Goal: Navigation & Orientation: Find specific page/section

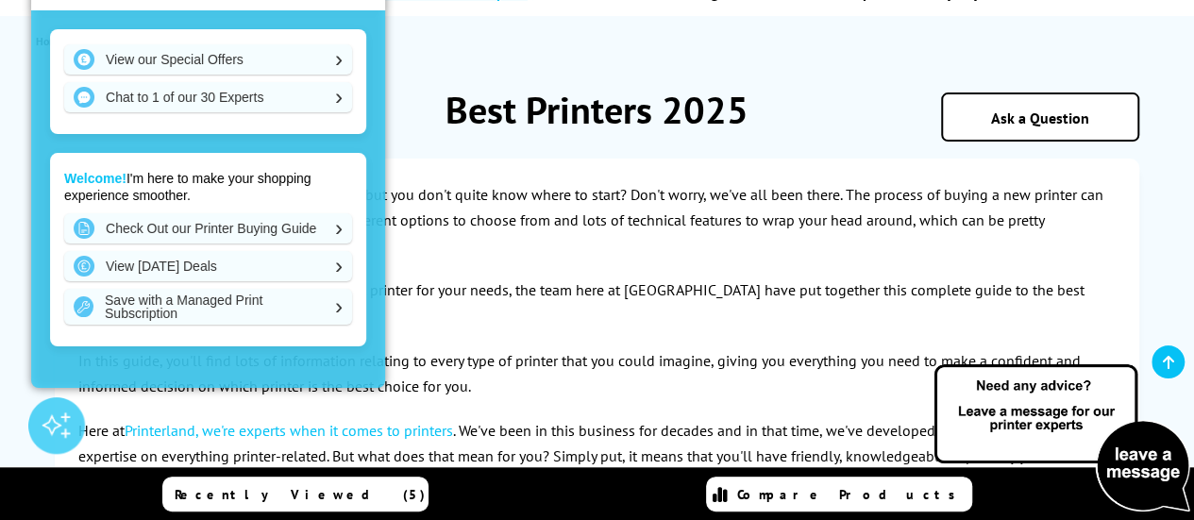
scroll to position [196, 0]
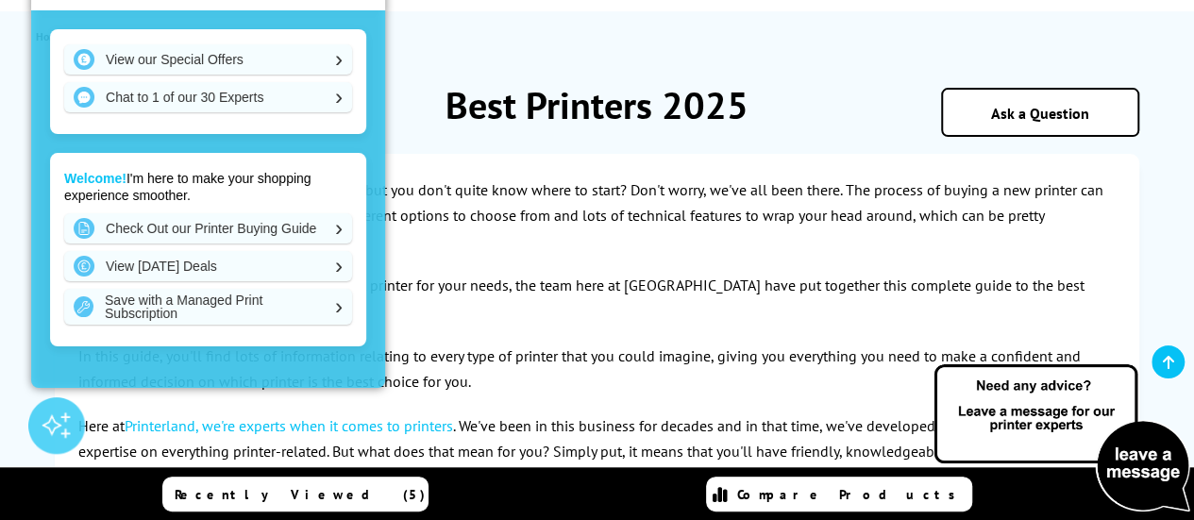
click at [367, 41] on div "View our Special Offers Chat to 1 of our 30 Experts Welcome! I'm here to make y…" at bounding box center [208, 199] width 354 height 378
click at [370, 32] on div "View our Special Offers Chat to 1 of our 30 Experts Welcome! I'm here to make y…" at bounding box center [208, 199] width 354 height 378
click at [338, 134] on div "View our Special Offers Chat to 1 of our 30 Experts Welcome! I'm here to make y…" at bounding box center [208, 199] width 354 height 378
click at [366, 162] on div "View our Special Offers Chat to 1 of our 30 Experts Welcome! I'm here to make y…" at bounding box center [208, 199] width 354 height 378
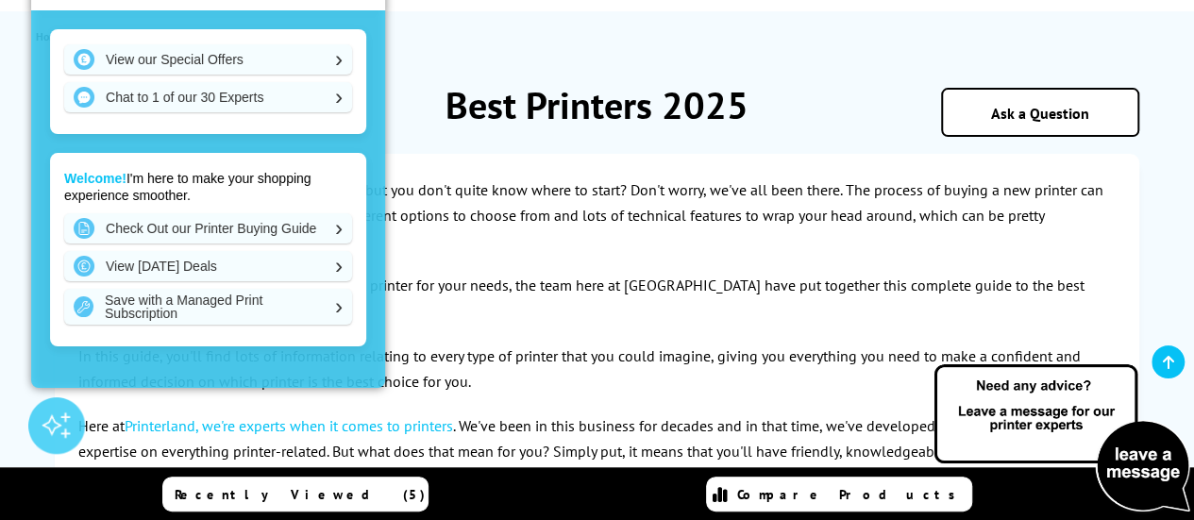
click at [360, 378] on div "View our Special Offers Chat to 1 of our 30 Experts Welcome! I'm here to make y…" at bounding box center [208, 199] width 354 height 378
click at [364, 379] on div "View our Special Offers Chat to 1 of our 30 Experts Welcome! I'm here to make y…" at bounding box center [208, 199] width 354 height 378
click at [366, 379] on div "View our Special Offers Chat to 1 of our 30 Experts Welcome! I'm here to make y…" at bounding box center [208, 199] width 354 height 378
click at [367, 379] on div "View our Special Offers Chat to 1 of our 30 Experts Welcome! I'm here to make y…" at bounding box center [208, 199] width 354 height 378
click at [362, 379] on div "View our Special Offers Chat to 1 of our 30 Experts Welcome! I'm here to make y…" at bounding box center [208, 199] width 354 height 378
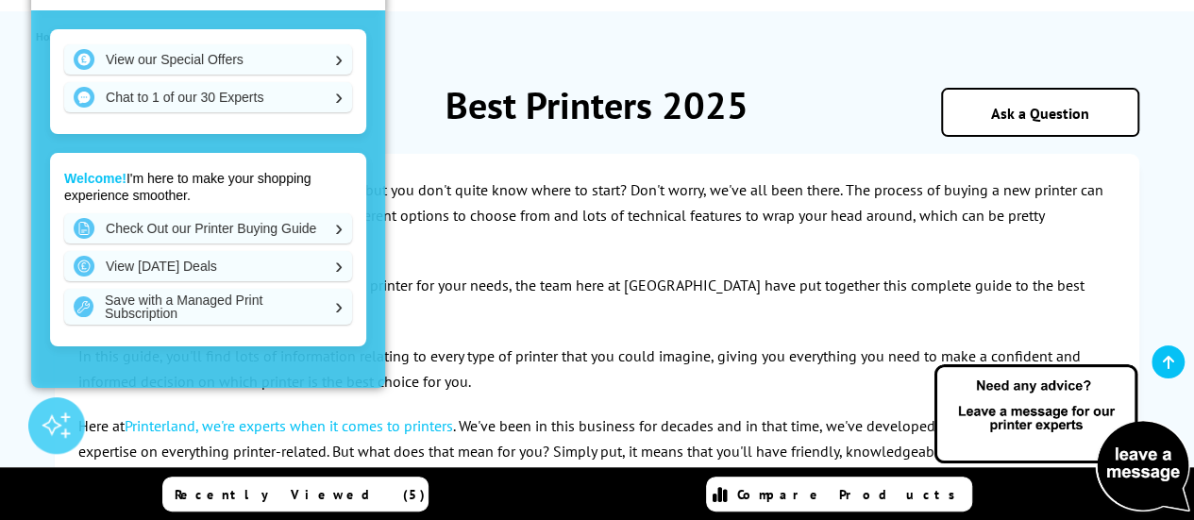
click at [365, 382] on div "View our Special Offers Chat to 1 of our 30 Experts Welcome! I'm here to make y…" at bounding box center [208, 199] width 354 height 378
click at [339, 388] on p "In this guide, you'll find lots of information relating to every type of printe…" at bounding box center [596, 369] width 1037 height 51
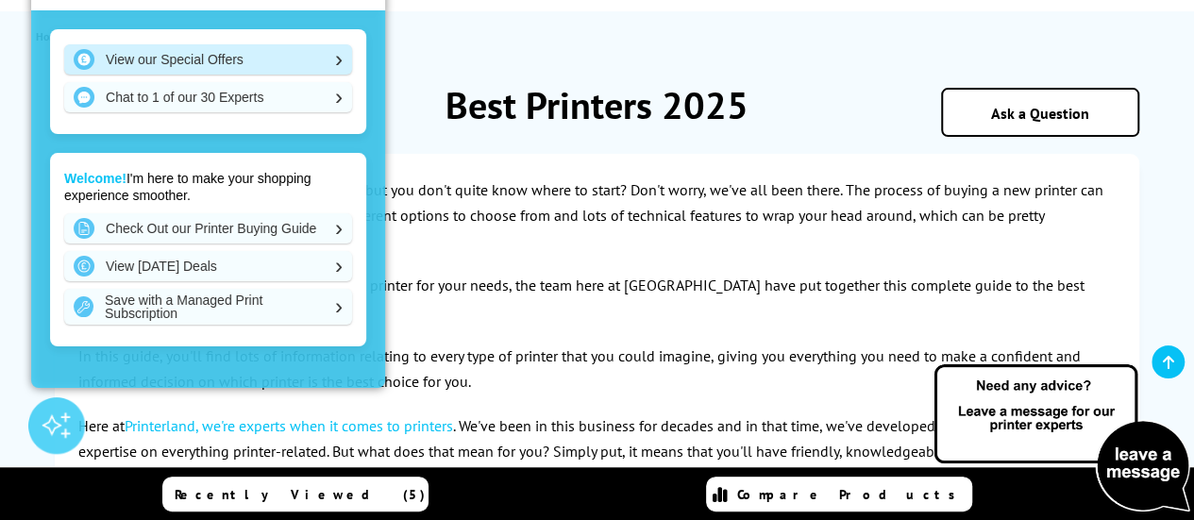
click at [332, 84] on link "Chat to 1 of our 30 Experts" at bounding box center [208, 97] width 288 height 30
click at [333, 68] on link "View our Special Offers" at bounding box center [208, 59] width 288 height 30
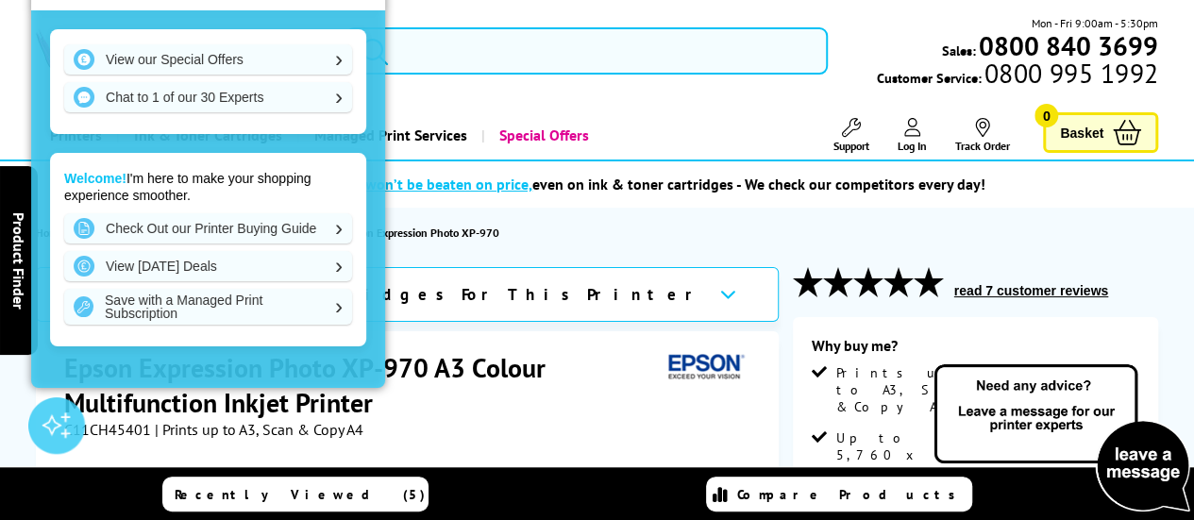
click at [452, 70] on input "search" at bounding box center [586, 50] width 482 height 47
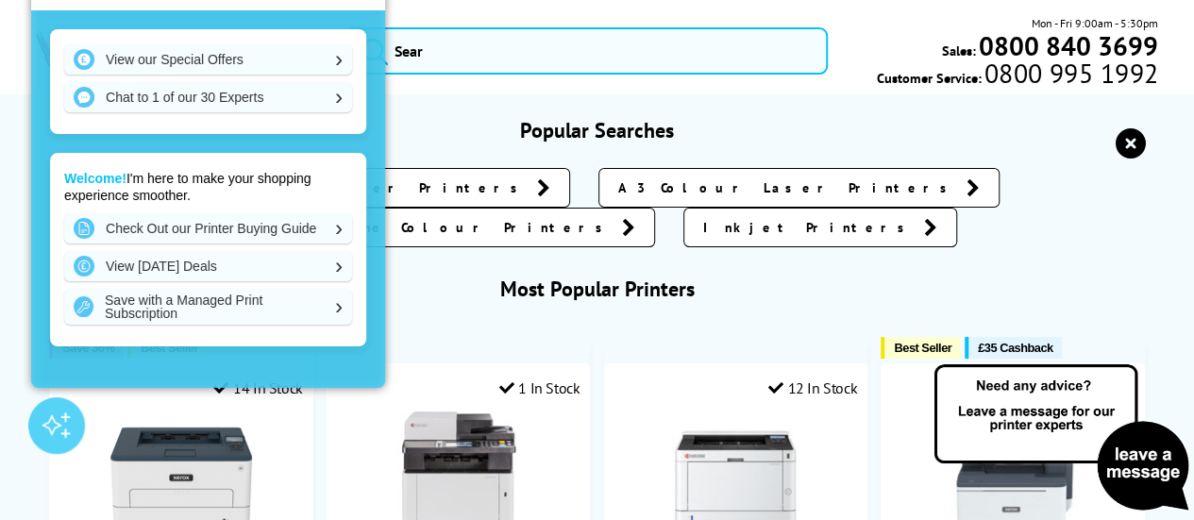
click at [613, 218] on span "All In One Colour Printers" at bounding box center [426, 227] width 374 height 19
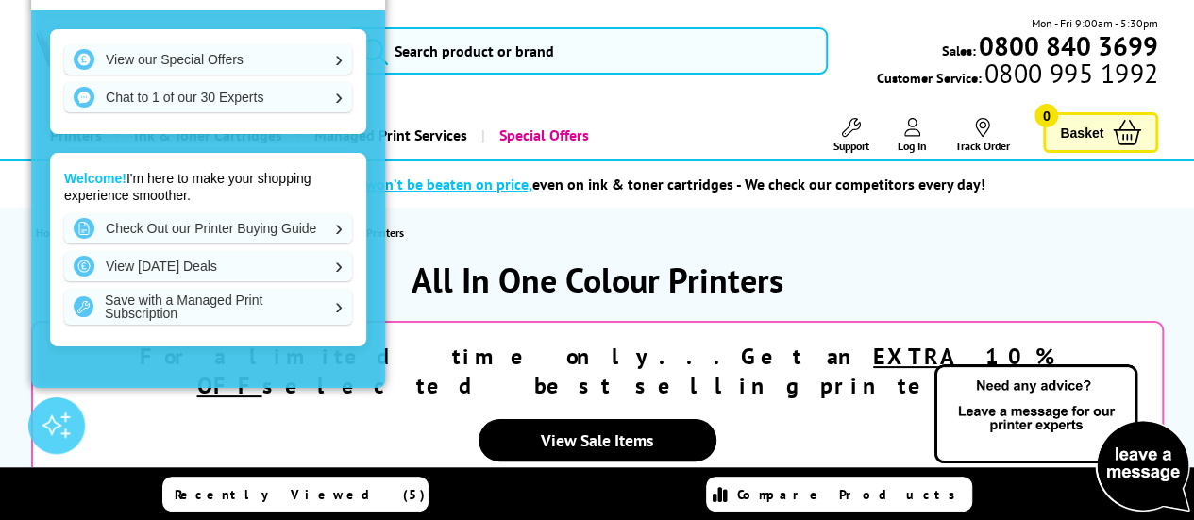
scroll to position [2, 0]
click at [635, 279] on h1 "All In One Colour Printers" at bounding box center [597, 280] width 1156 height 44
click at [628, 289] on h1 "All In One Colour Printers" at bounding box center [597, 280] width 1156 height 44
click at [627, 289] on h1 "All In One Colour Printers" at bounding box center [597, 280] width 1156 height 44
click at [629, 291] on h1 "All In One Colour Printers" at bounding box center [597, 280] width 1156 height 44
